Goal: Task Accomplishment & Management: Manage account settings

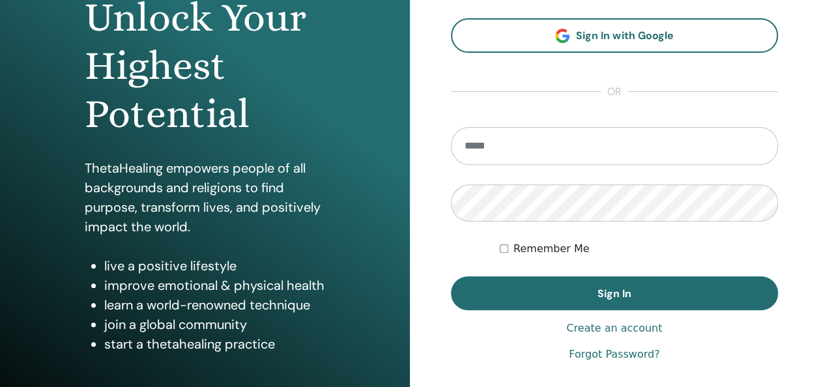
scroll to position [150, 0]
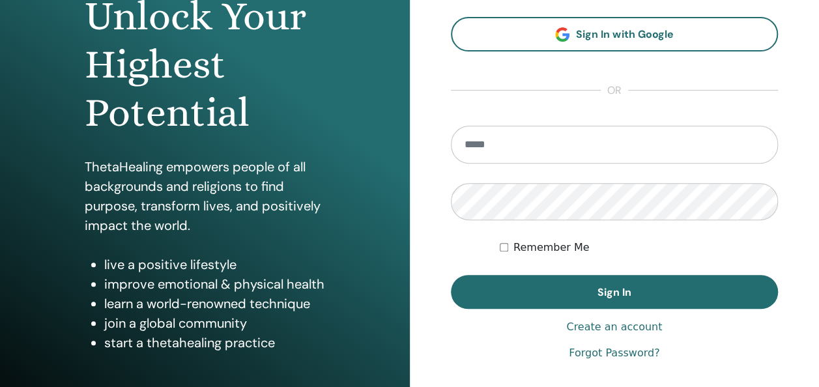
type input "**********"
click at [537, 248] on label "Remember Me" at bounding box center [551, 248] width 76 height 16
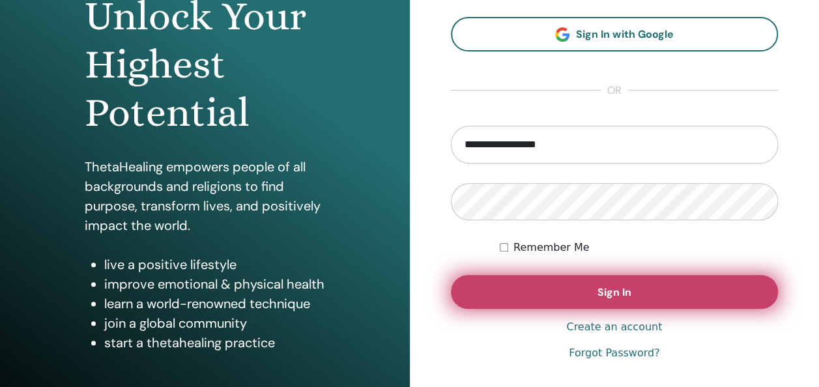
click at [533, 291] on button "Sign In" at bounding box center [615, 292] width 328 height 34
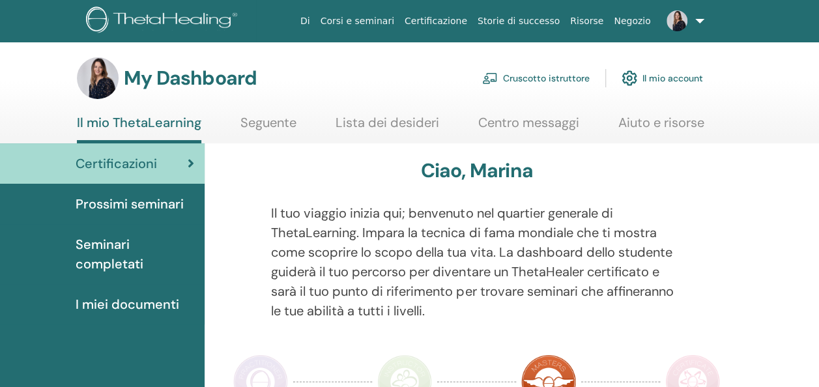
click at [558, 72] on link "Cruscotto istruttore" at bounding box center [535, 78] width 107 height 29
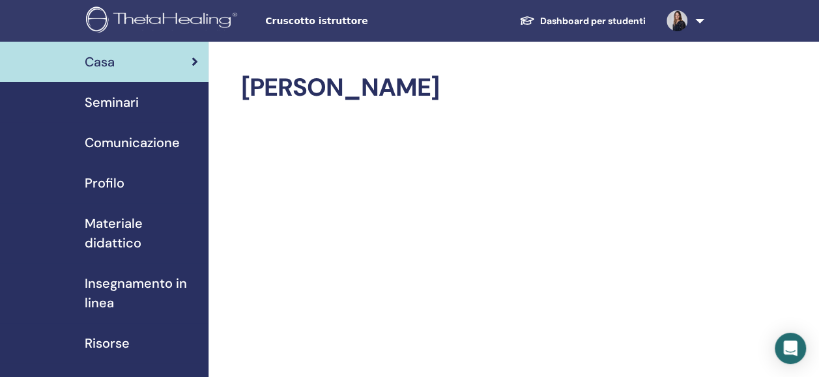
click at [111, 97] on span "Seminari" at bounding box center [112, 103] width 54 height 20
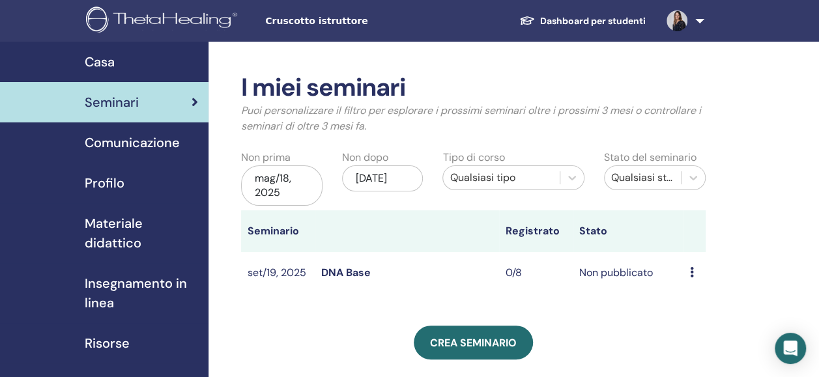
click at [691, 274] on icon at bounding box center [692, 272] width 4 height 10
click at [691, 301] on link "Modificare" at bounding box center [699, 304] width 51 height 14
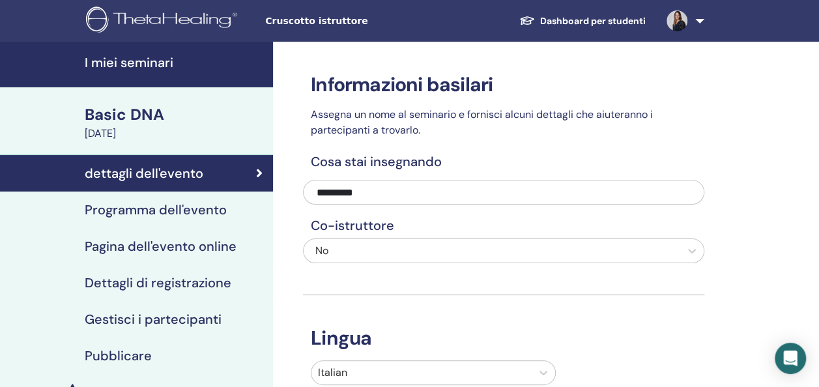
click at [186, 203] on h4 "Programma dell'evento" at bounding box center [156, 210] width 142 height 16
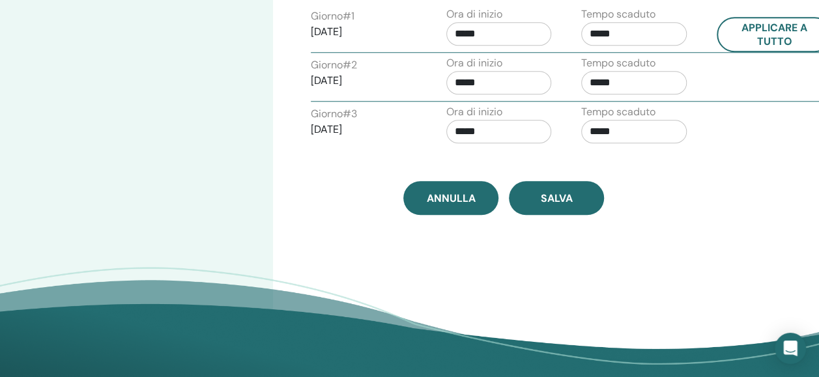
scroll to position [607, 0]
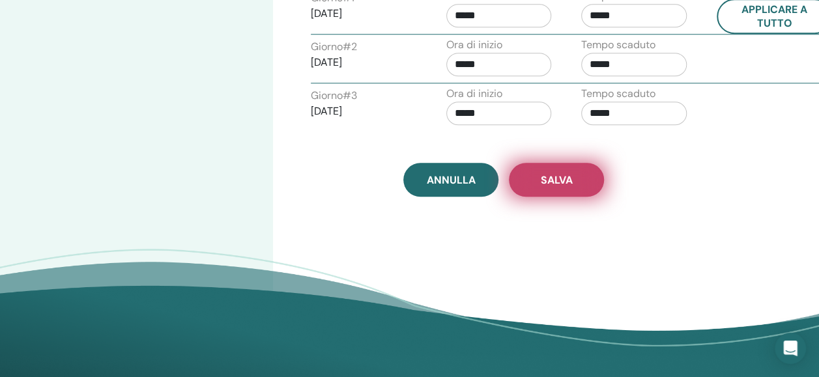
click at [554, 177] on span "Salva" at bounding box center [557, 180] width 32 height 14
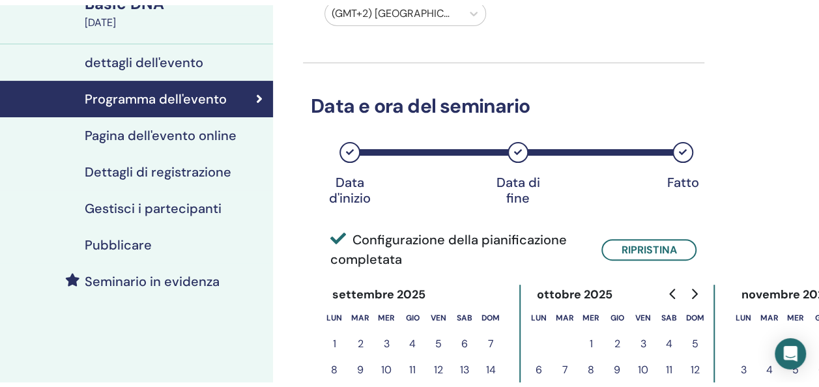
scroll to position [117, 0]
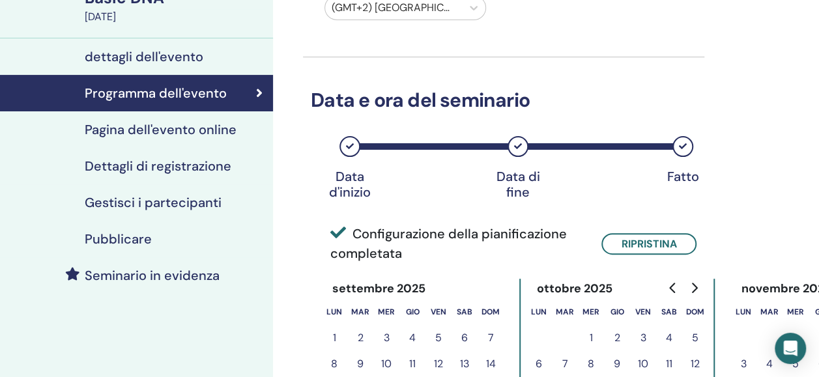
click at [112, 242] on h4 "Pubblicare" at bounding box center [118, 239] width 67 height 16
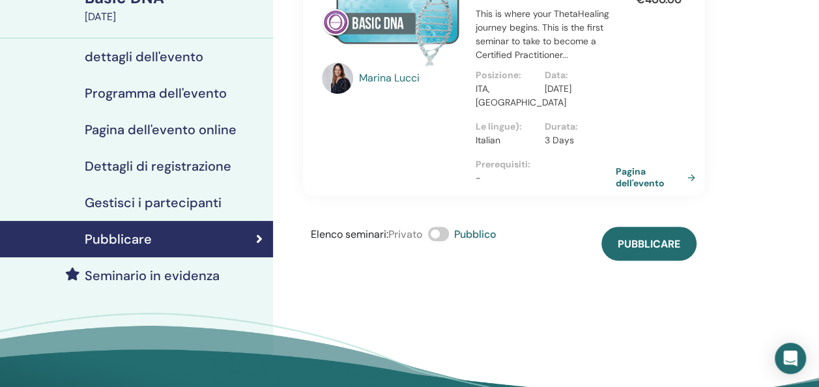
click at [638, 185] on link "Pagina dell'evento" at bounding box center [658, 176] width 85 height 23
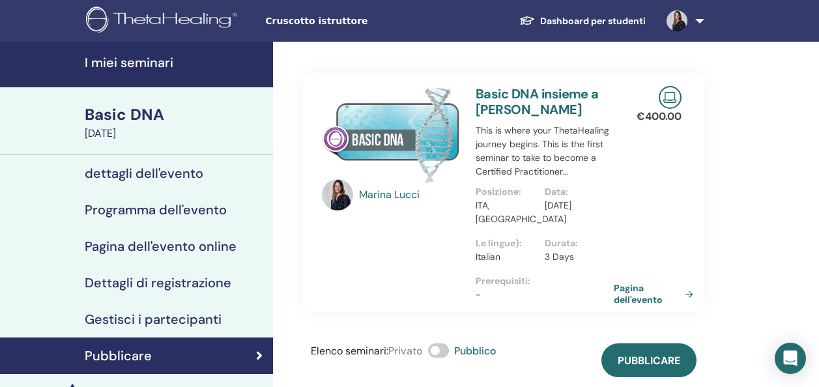
scroll to position [117, 0]
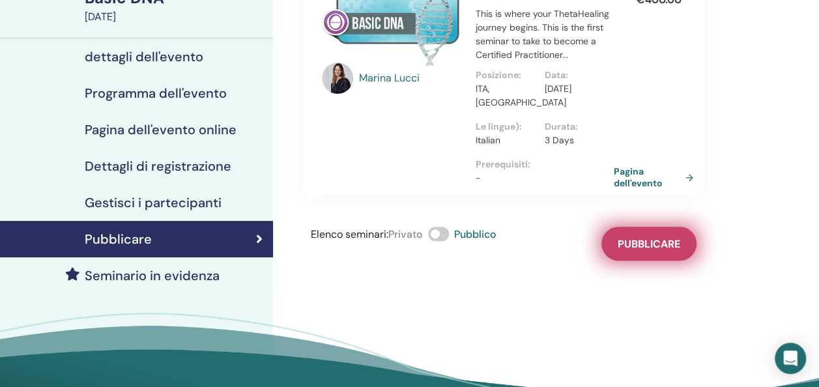
click at [658, 247] on span "Pubblicare" at bounding box center [649, 244] width 63 height 14
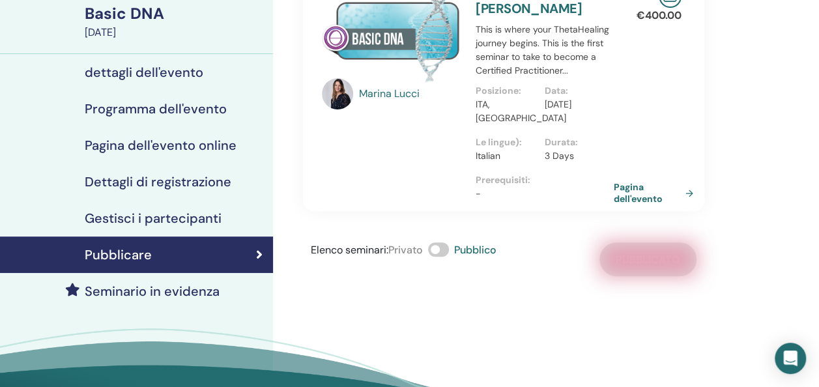
scroll to position [102, 0]
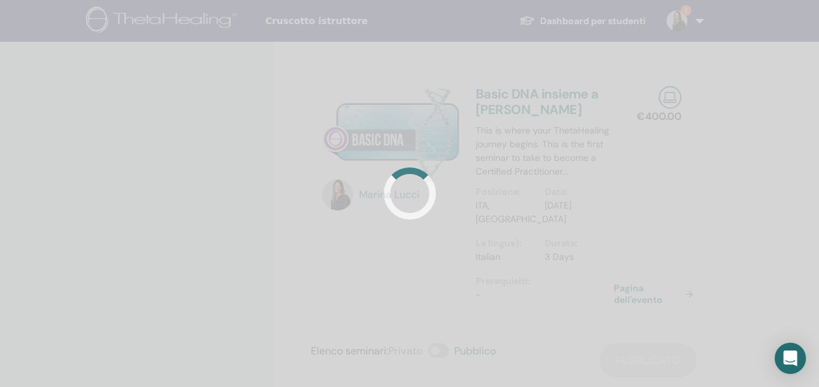
scroll to position [102, 0]
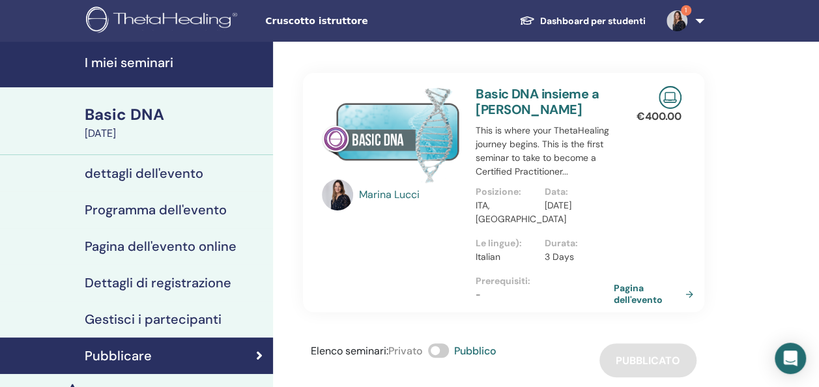
click at [132, 175] on h4 "dettagli dell'evento" at bounding box center [144, 173] width 119 height 16
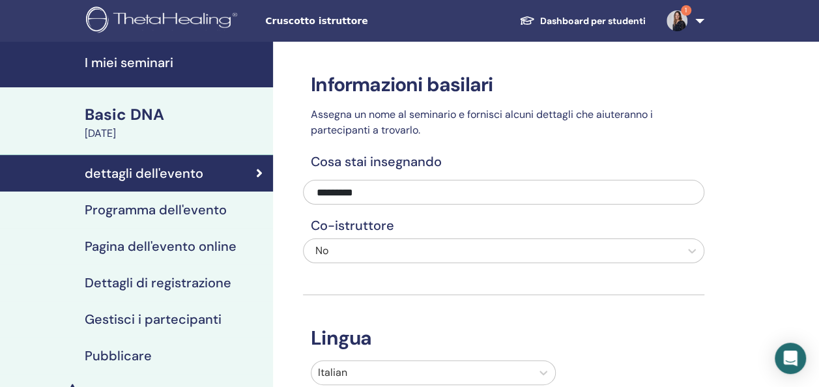
click at [698, 17] on link "1" at bounding box center [682, 21] width 53 height 42
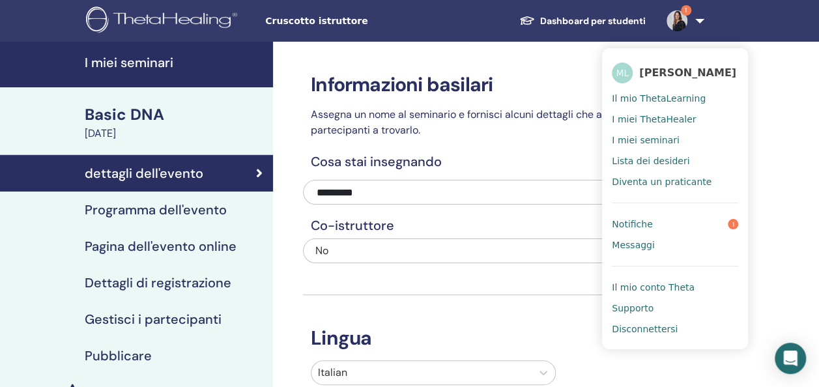
click at [642, 218] on span "Notifiche" at bounding box center [632, 224] width 40 height 12
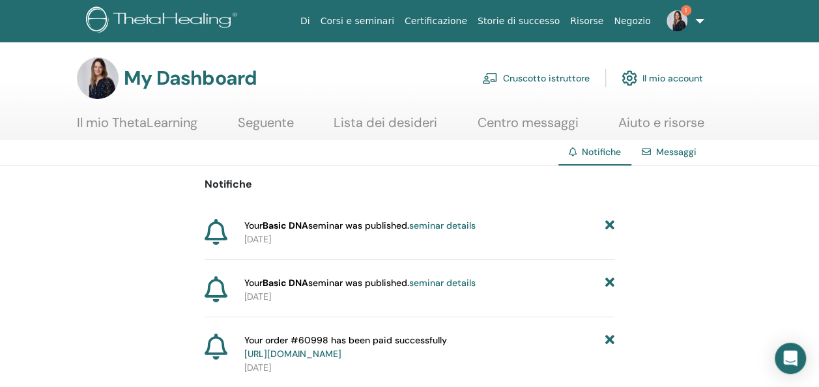
click at [460, 223] on link "seminar details" at bounding box center [442, 226] width 66 height 12
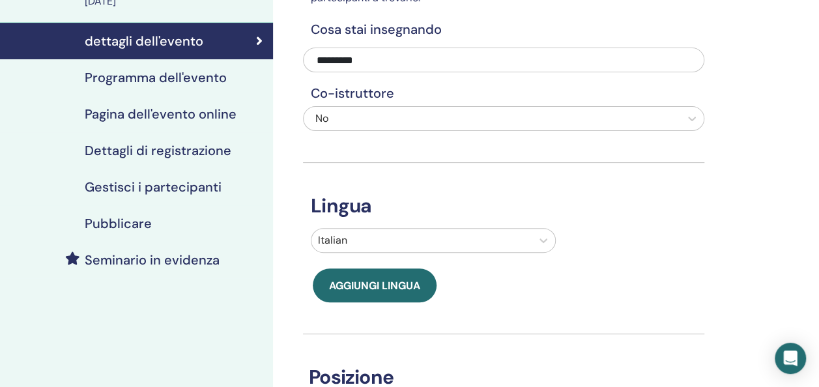
scroll to position [133, 0]
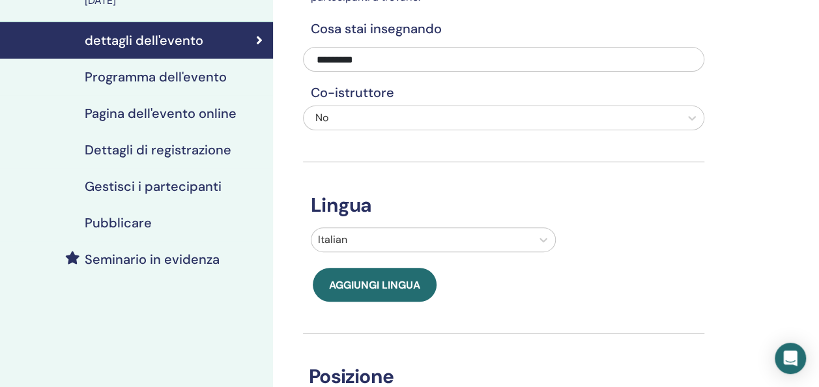
click at [141, 224] on h4 "Pubblicare" at bounding box center [118, 223] width 67 height 16
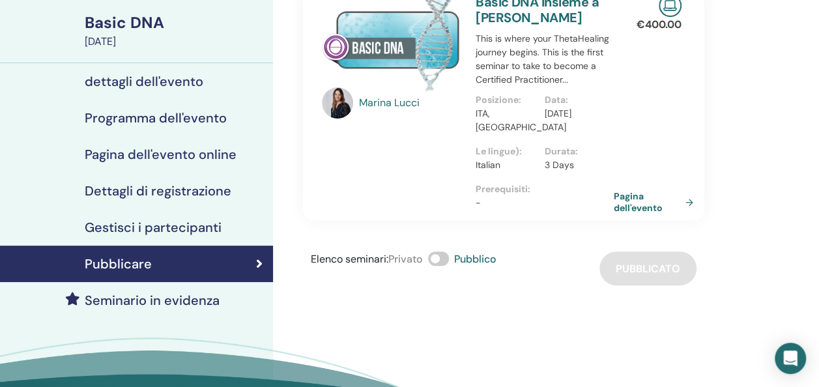
scroll to position [91, 0]
click at [141, 224] on h4 "Gestisci i partecipanti" at bounding box center [153, 228] width 137 height 16
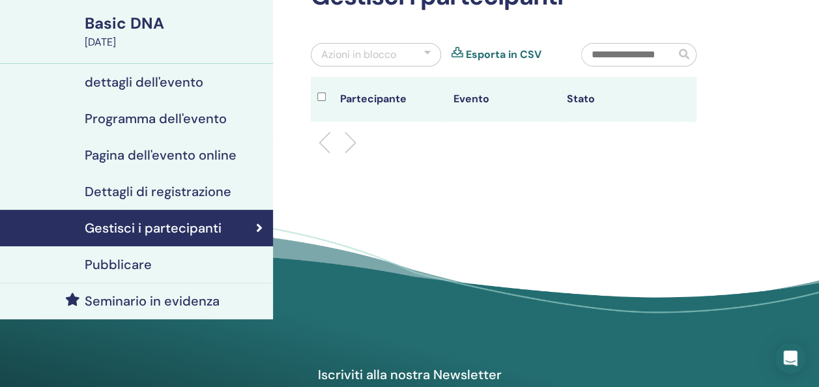
click at [165, 192] on h4 "Dettagli di registrazione" at bounding box center [158, 192] width 147 height 16
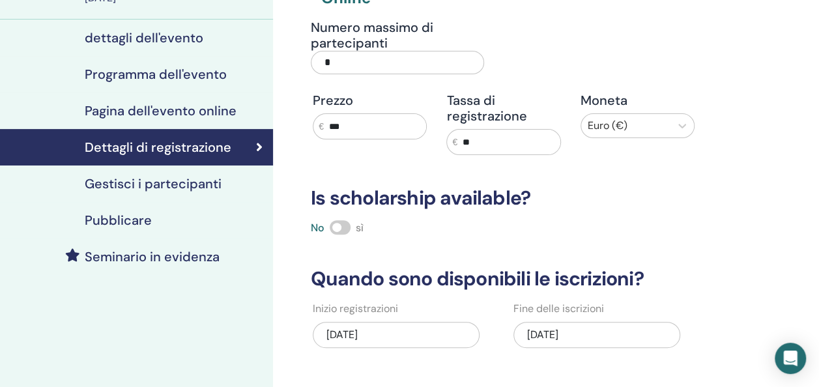
scroll to position [134, 0]
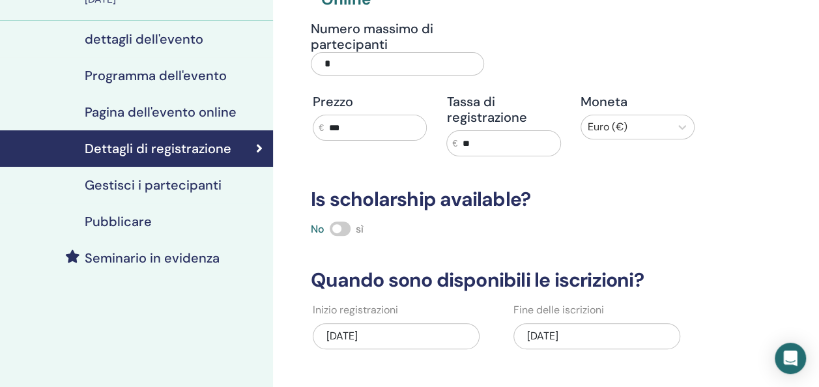
click at [182, 116] on h4 "Pagina dell'evento online" at bounding box center [161, 112] width 152 height 16
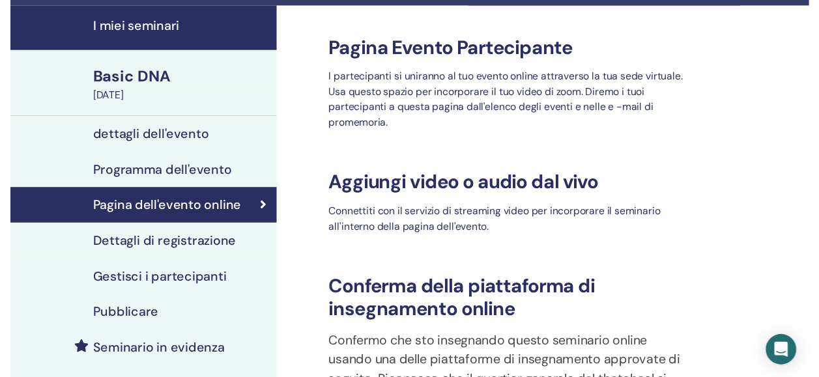
scroll to position [15, 0]
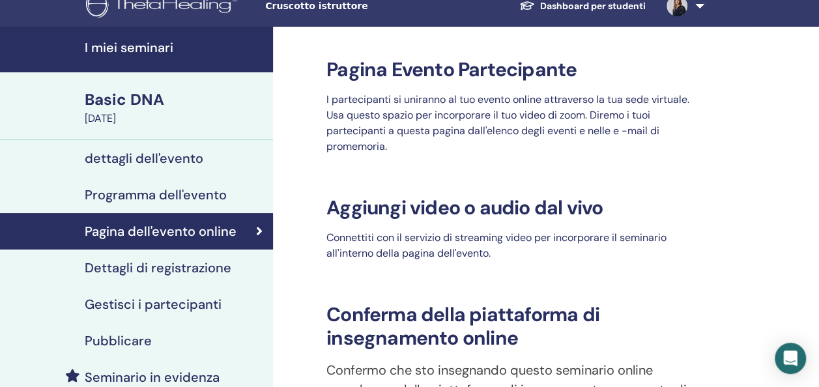
click at [109, 195] on h4 "Programma dell'evento" at bounding box center [156, 195] width 142 height 16
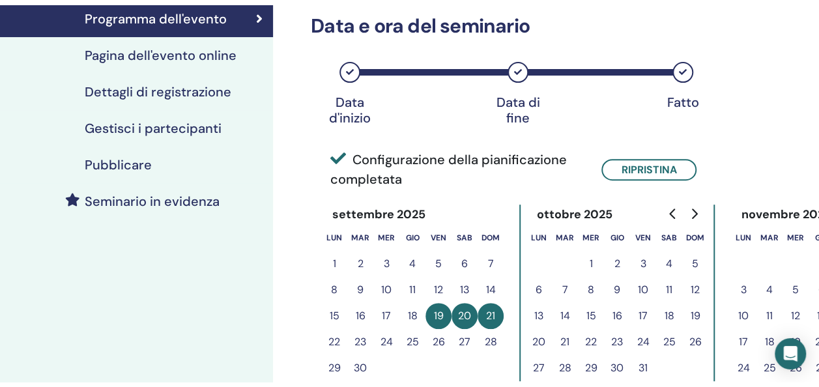
scroll to position [170, 0]
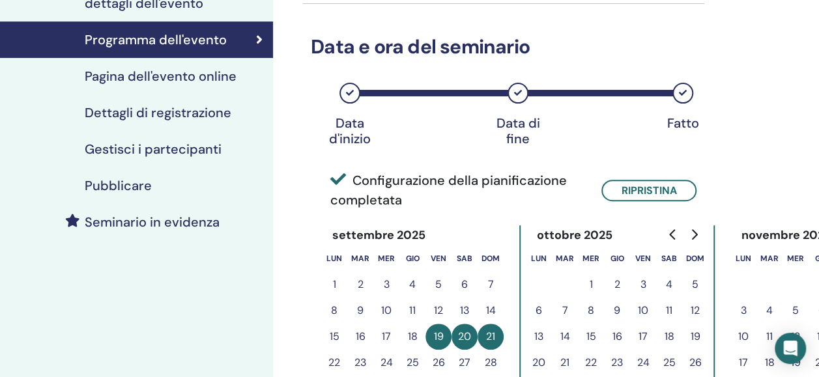
click at [123, 72] on h4 "Pagina dell'evento online" at bounding box center [161, 76] width 152 height 16
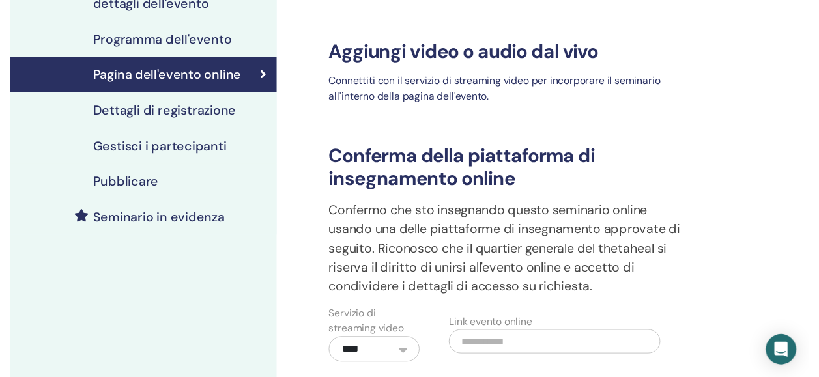
scroll to position [163, 0]
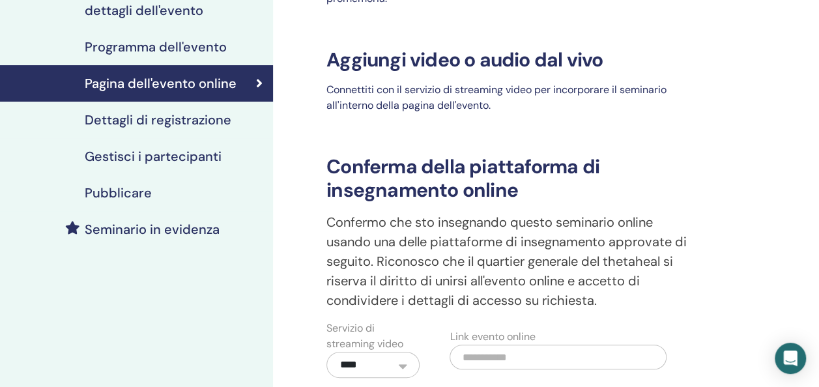
click at [140, 227] on h4 "Seminario in evidenza" at bounding box center [152, 230] width 135 height 16
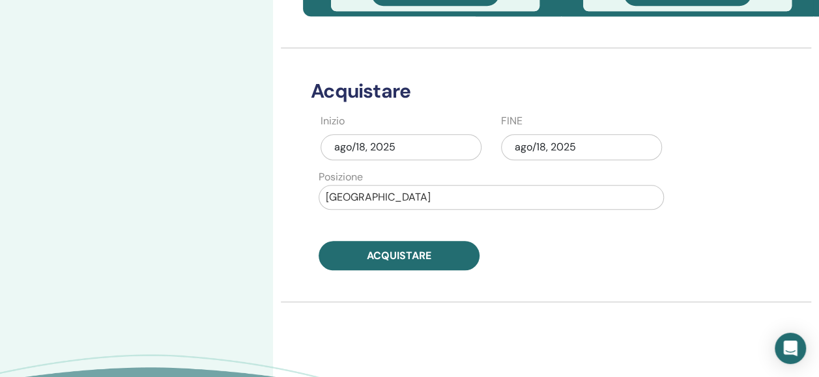
scroll to position [601, 0]
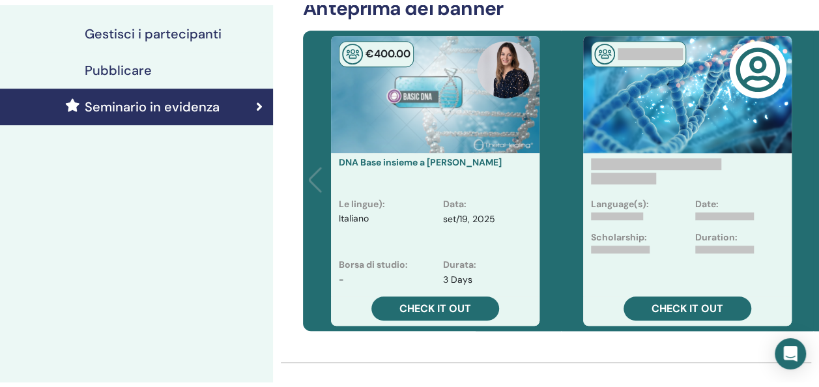
scroll to position [0, 0]
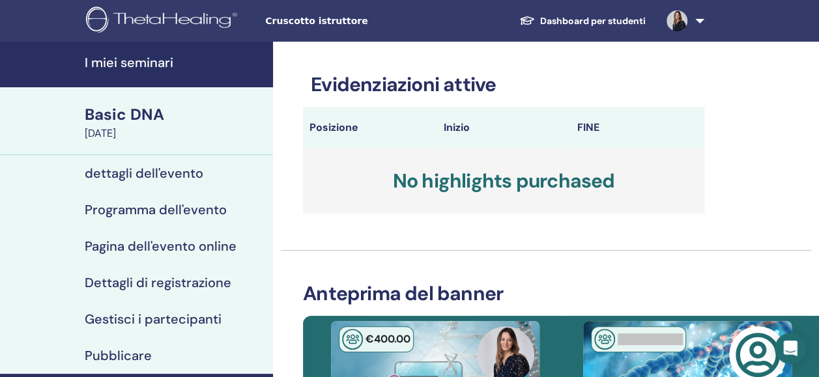
click at [138, 168] on h4 "dettagli dell'evento" at bounding box center [144, 173] width 119 height 16
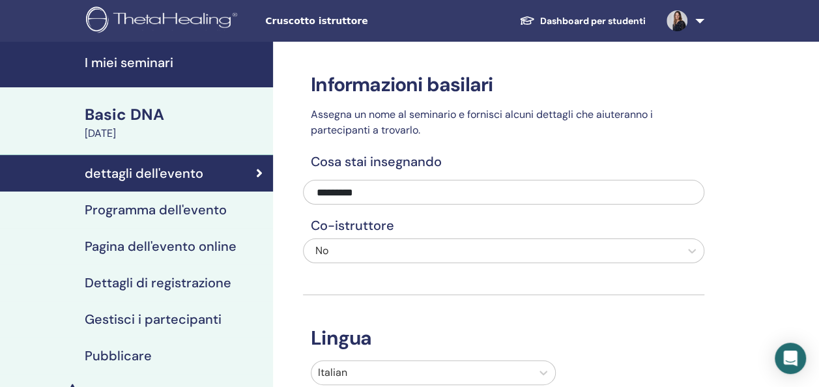
click at [141, 130] on div "September 19, 2025" at bounding box center [175, 134] width 180 height 16
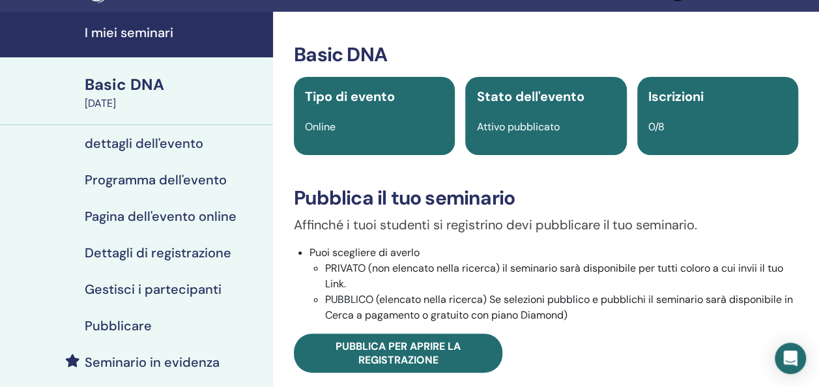
scroll to position [33, 0]
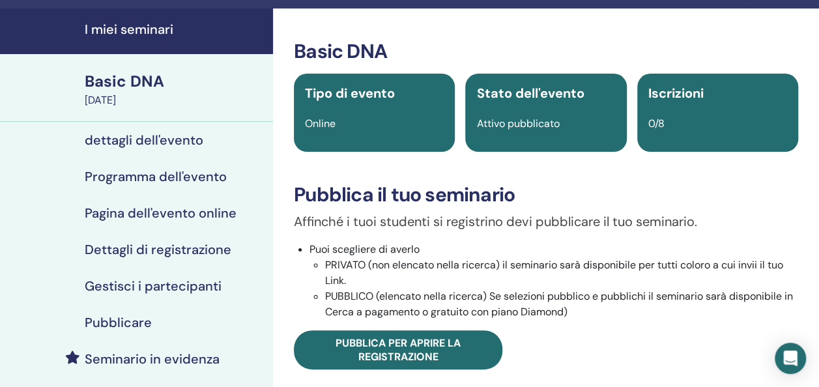
click at [115, 26] on h4 "I miei seminari" at bounding box center [175, 29] width 180 height 16
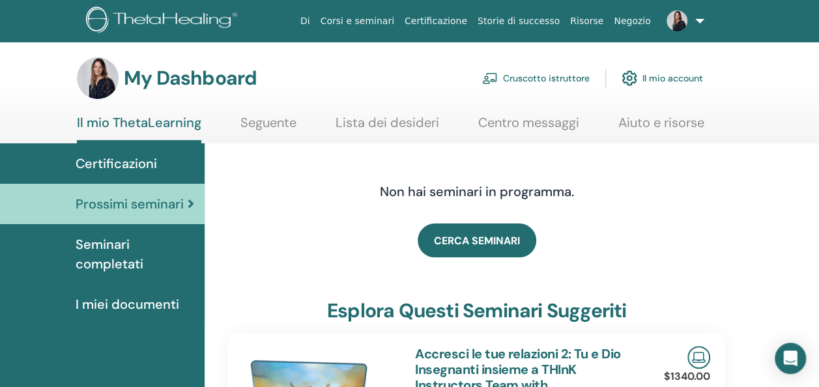
click at [697, 23] on link at bounding box center [682, 21] width 53 height 42
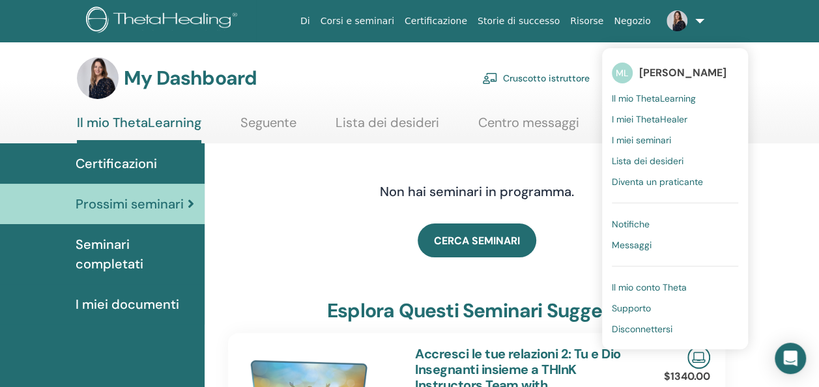
click at [367, 20] on link "Corsi e seminari" at bounding box center [357, 21] width 84 height 24
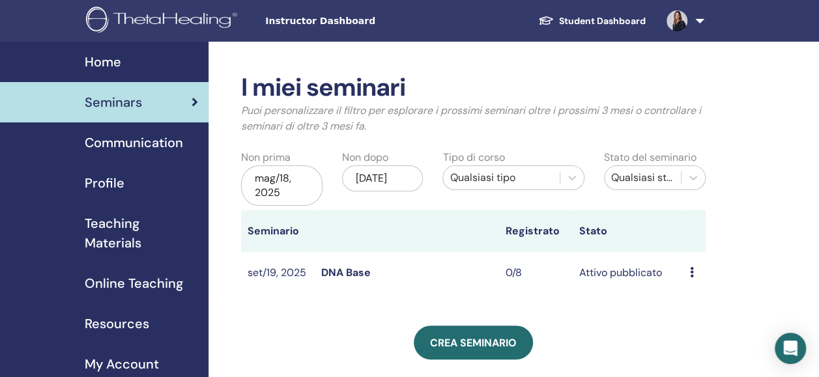
click at [108, 60] on span "Home" at bounding box center [103, 62] width 36 height 20
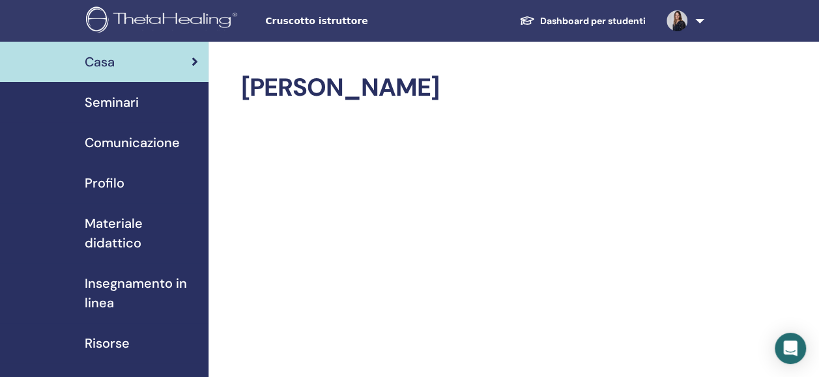
click at [113, 176] on span "Profilo" at bounding box center [105, 183] width 40 height 20
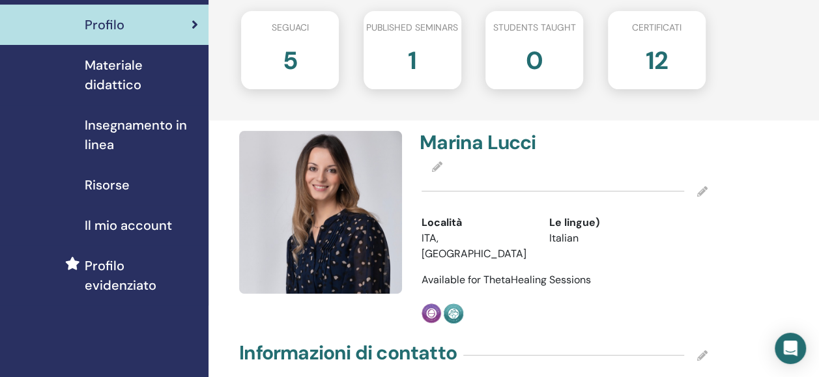
scroll to position [159, 0]
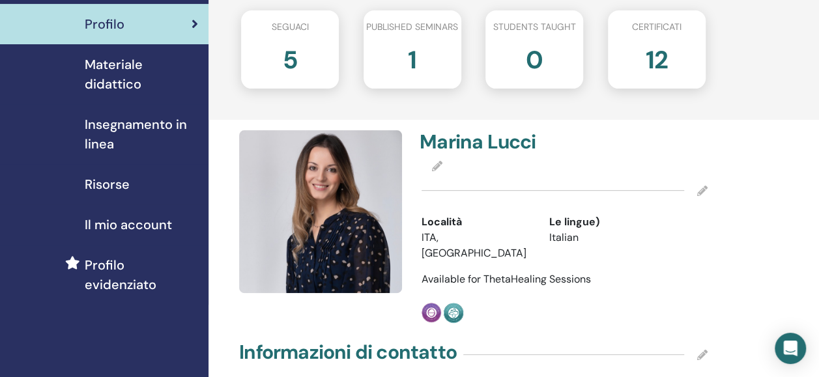
click at [436, 162] on icon at bounding box center [437, 166] width 10 height 10
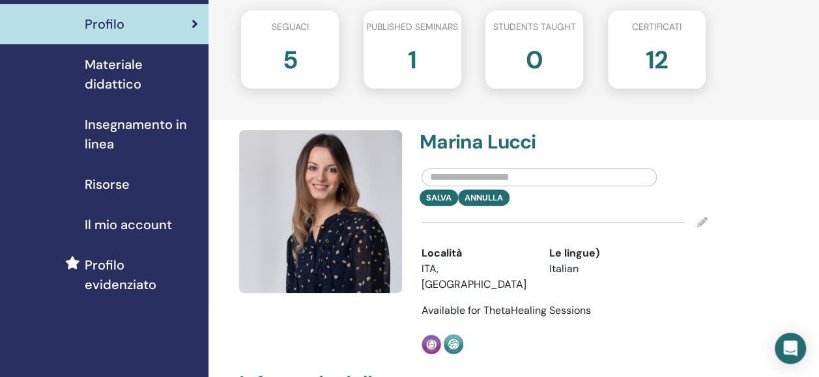
click at [556, 197] on div "Salva Annulla" at bounding box center [565, 198] width 306 height 16
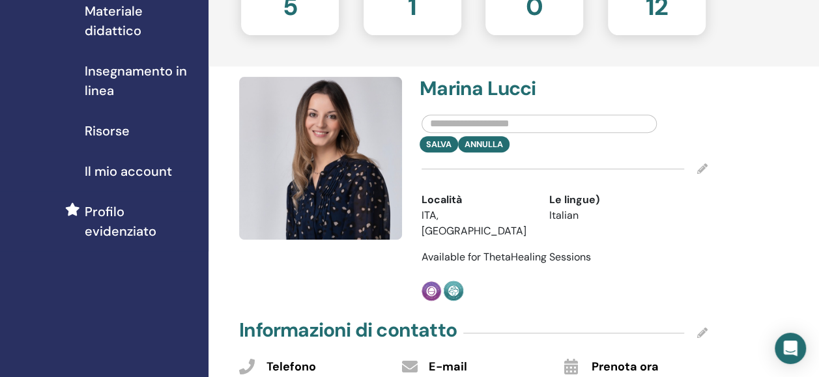
scroll to position [213, 0]
click at [704, 165] on icon at bounding box center [702, 168] width 10 height 10
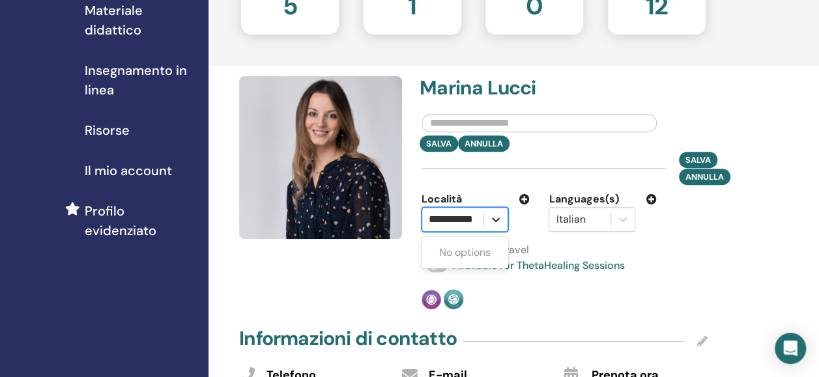
click at [493, 220] on icon at bounding box center [495, 219] width 13 height 13
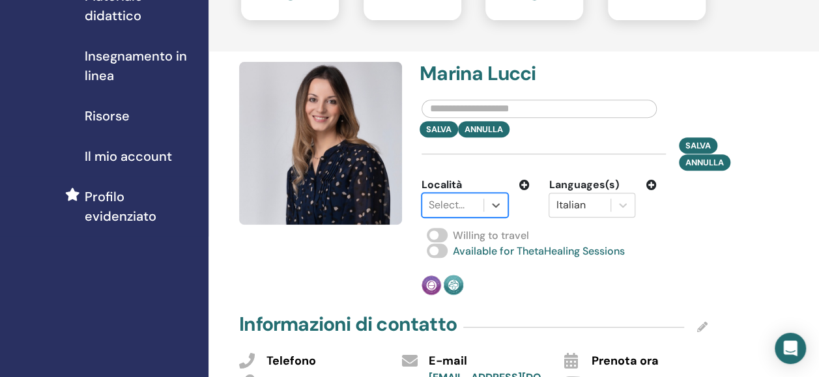
scroll to position [229, 0]
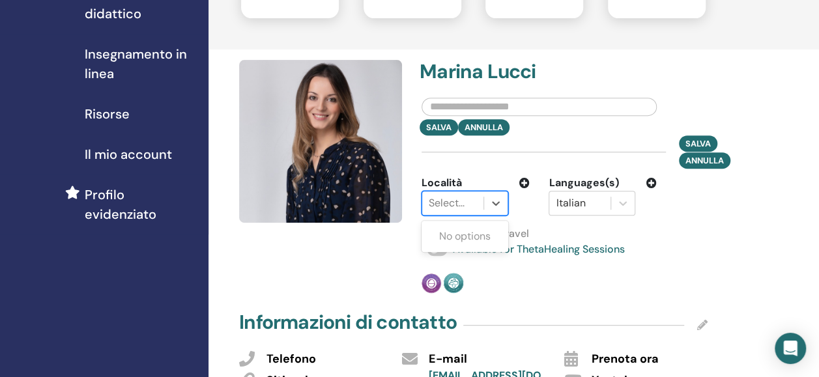
click at [457, 206] on div at bounding box center [453, 203] width 48 height 18
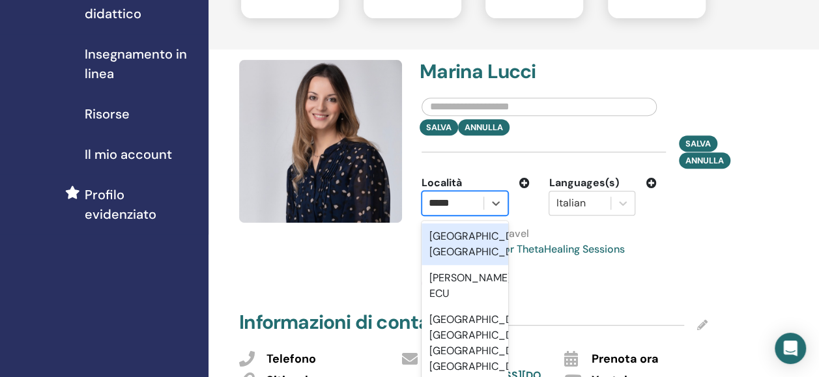
type input "******"
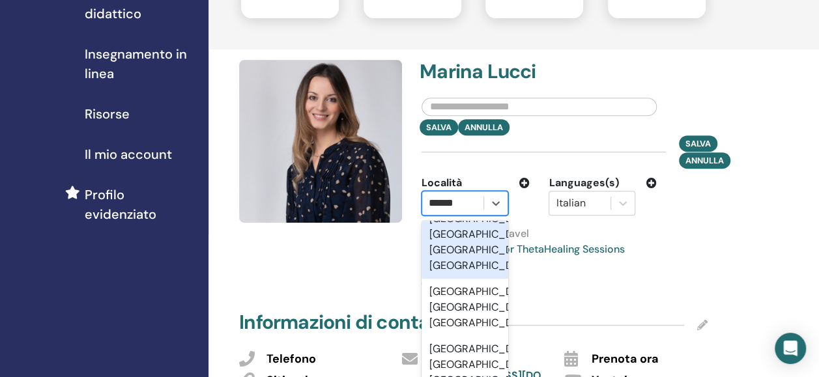
scroll to position [60, 0]
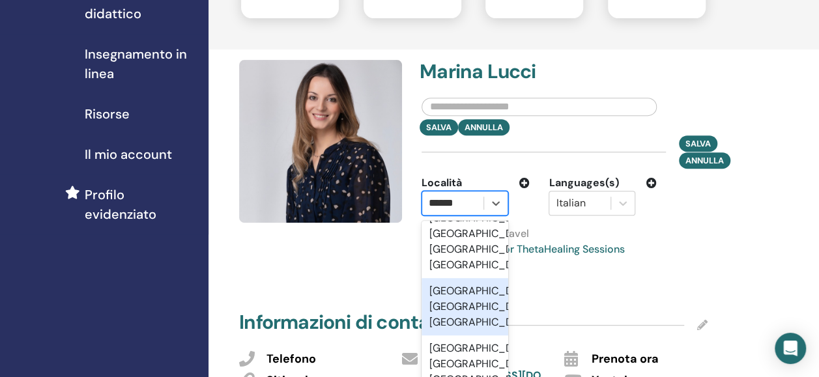
click at [448, 322] on div "Milano, Milan, ITA" at bounding box center [465, 306] width 87 height 57
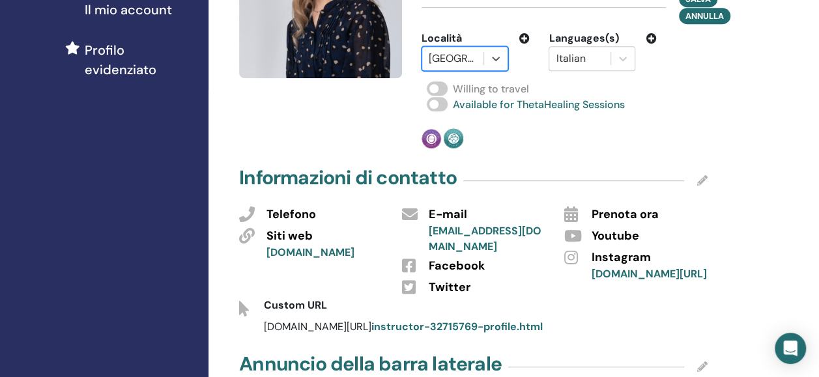
scroll to position [331, 0]
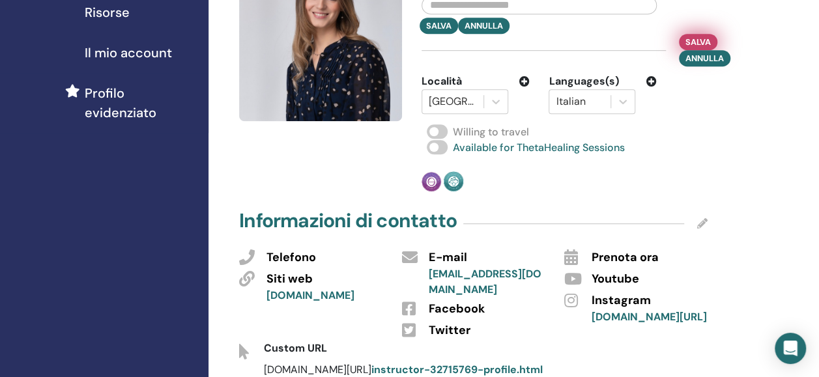
click at [683, 39] on button "Salva" at bounding box center [698, 42] width 38 height 16
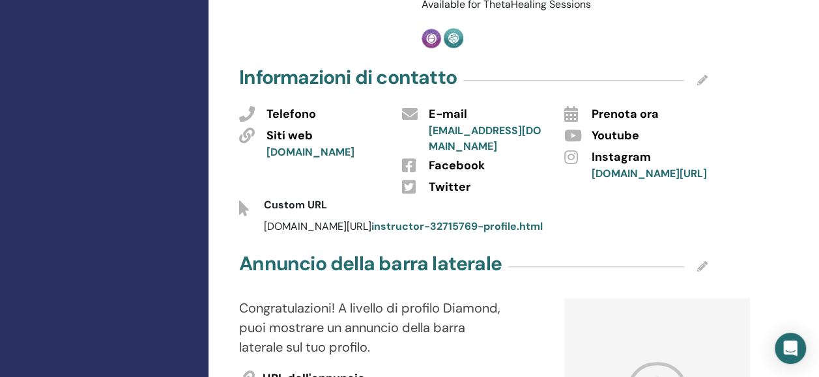
scroll to position [471, 0]
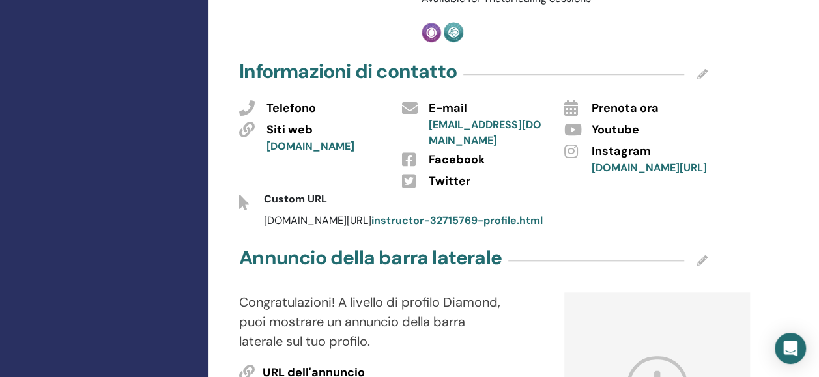
click at [702, 69] on icon at bounding box center [702, 74] width 10 height 10
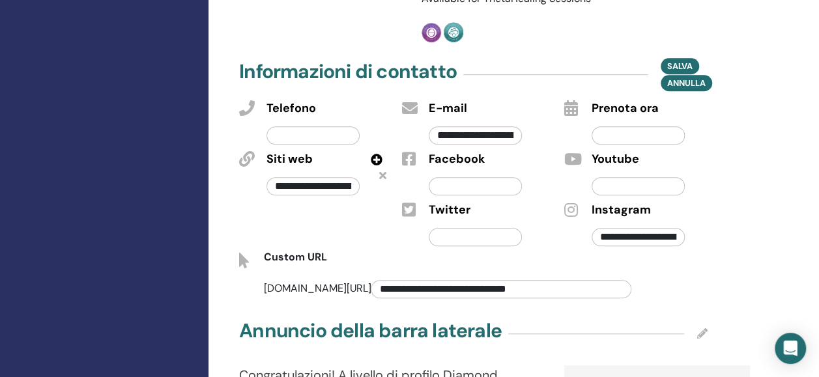
drag, startPoint x: 532, startPoint y: 270, endPoint x: 345, endPoint y: 298, distance: 189.1
click at [676, 59] on span "Salva" at bounding box center [679, 66] width 25 height 14
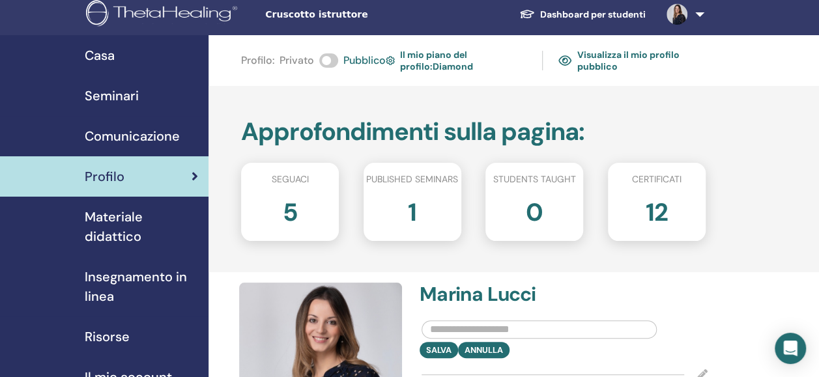
scroll to position [0, 0]
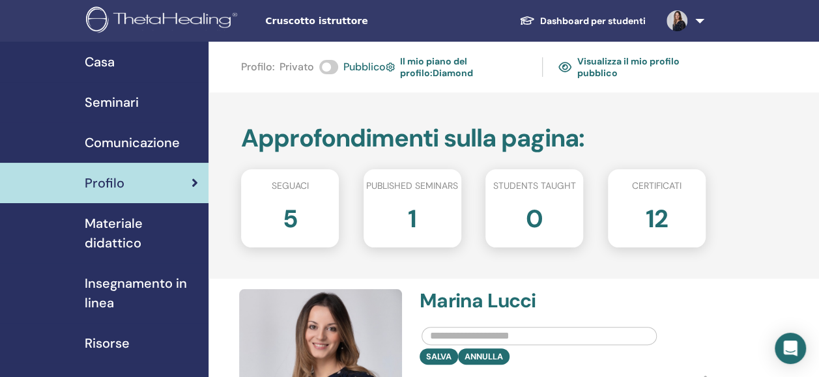
click at [109, 61] on span "Casa" at bounding box center [100, 62] width 30 height 20
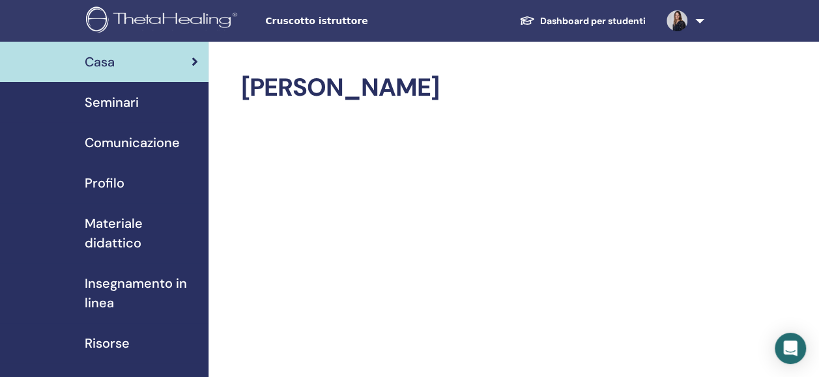
click at [121, 100] on span "Seminari" at bounding box center [112, 103] width 54 height 20
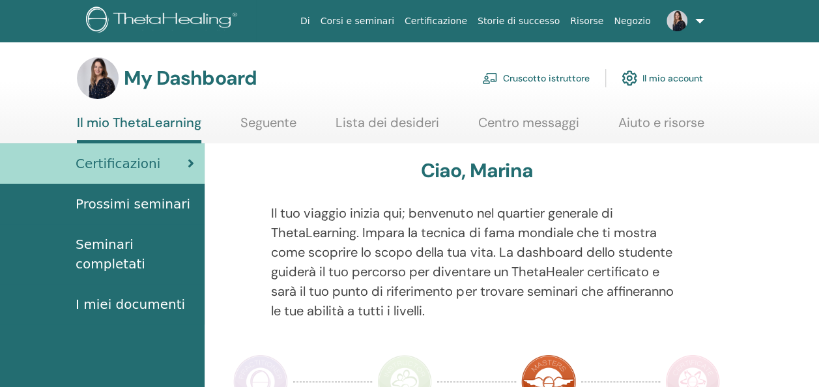
click at [156, 202] on span "Prossimi seminari" at bounding box center [133, 204] width 115 height 20
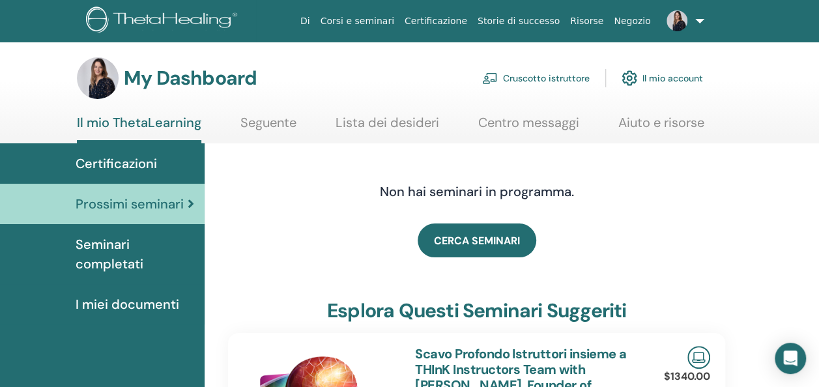
click at [394, 23] on link "Corsi e seminari" at bounding box center [357, 21] width 84 height 24
